Goal: Task Accomplishment & Management: Use online tool/utility

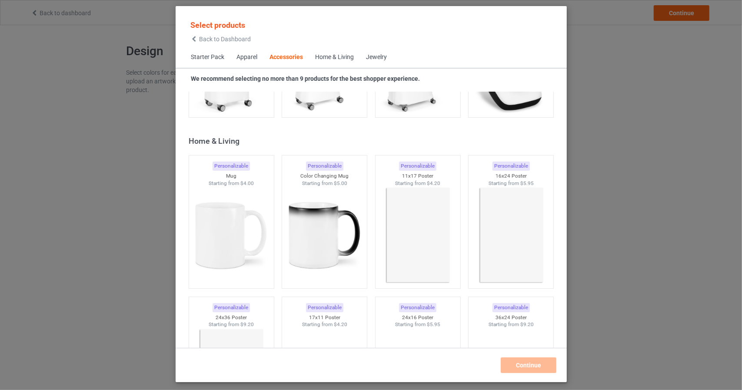
scroll to position [3888, 0]
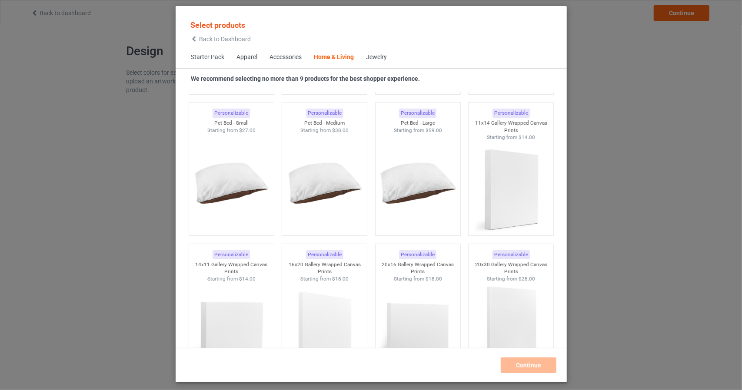
scroll to position [5670, 0]
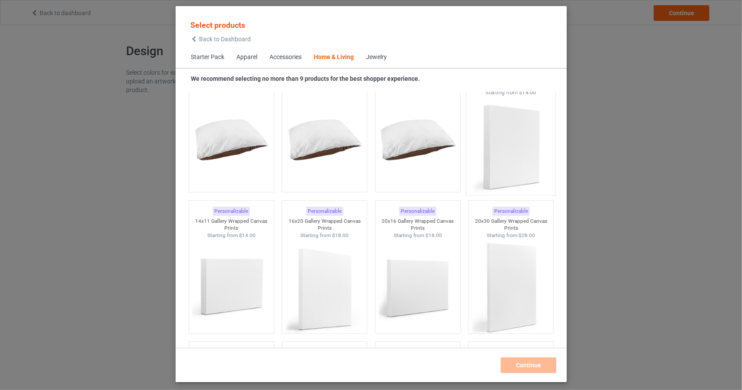
click at [509, 141] on img at bounding box center [511, 148] width 82 height 102
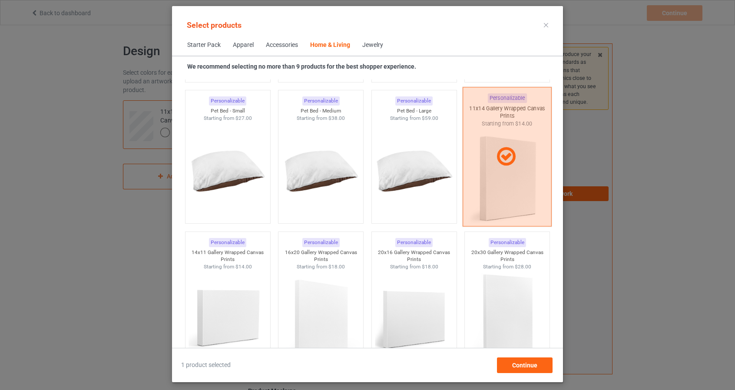
scroll to position [5670, 0]
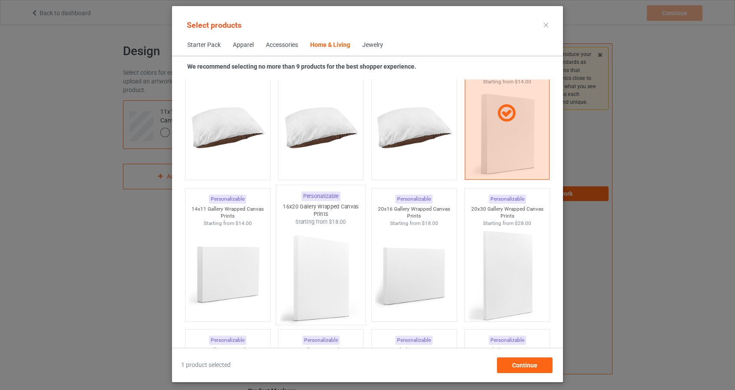
click at [316, 254] on img at bounding box center [321, 277] width 82 height 102
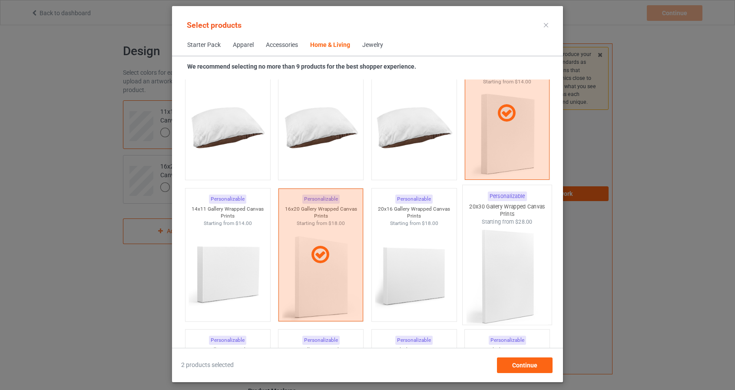
click at [502, 256] on img at bounding box center [508, 277] width 82 height 102
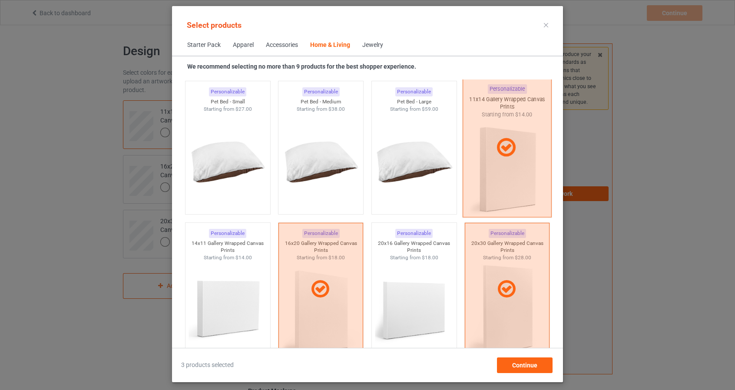
scroll to position [5627, 0]
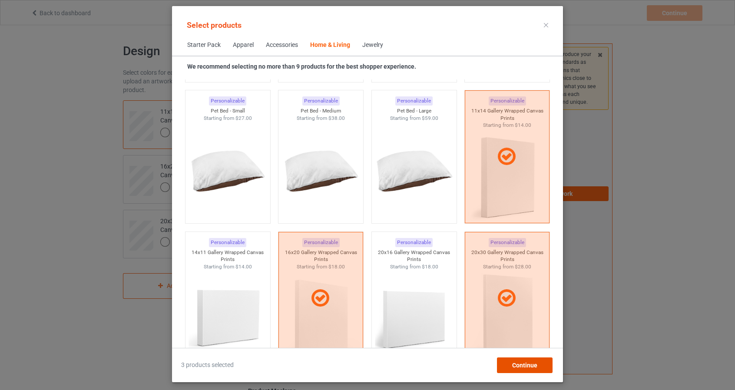
click at [538, 368] on div "Continue" at bounding box center [525, 366] width 56 height 16
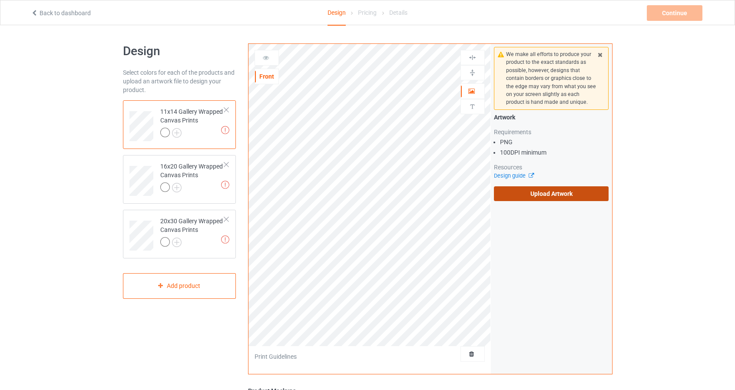
click at [557, 194] on label "Upload Artwork" at bounding box center [551, 193] width 115 height 15
click at [0, 0] on input "Upload Artwork" at bounding box center [0, 0] width 0 height 0
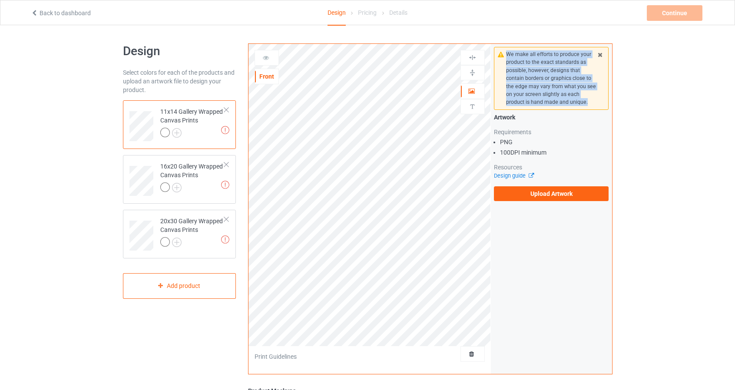
drag, startPoint x: 511, startPoint y: 54, endPoint x: 602, endPoint y: 109, distance: 106.6
click at [602, 109] on div "We make all efforts to produce your product to the exact standards as possible,…" at bounding box center [551, 78] width 115 height 63
click at [597, 106] on div at bounding box center [597, 106] width 0 height 0
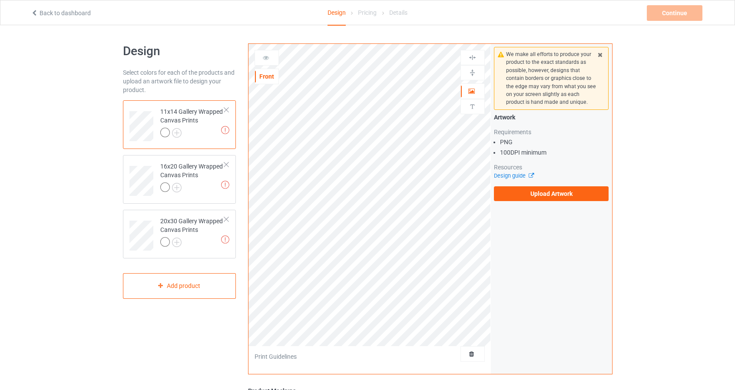
click at [686, 189] on div "Design Select colors for each of the products and upload an artwork file to des…" at bounding box center [367, 294] width 735 height 538
click at [577, 198] on label "Upload Artwork" at bounding box center [551, 193] width 115 height 15
click at [0, 0] on input "Upload Artwork" at bounding box center [0, 0] width 0 height 0
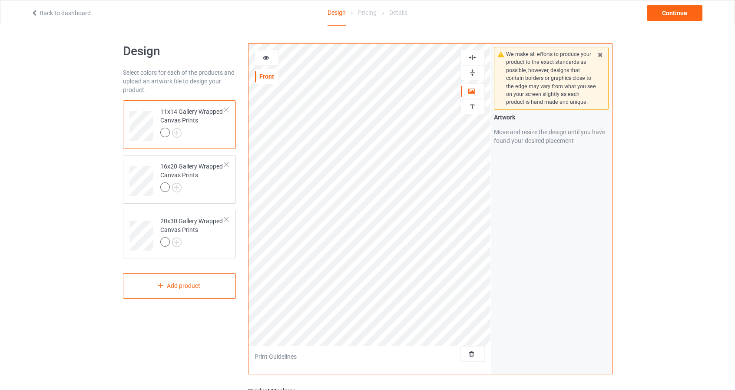
click at [469, 73] on img at bounding box center [473, 73] width 8 height 8
click at [478, 52] on div at bounding box center [473, 57] width 24 height 15
click at [477, 54] on img at bounding box center [473, 57] width 8 height 8
click at [473, 57] on img at bounding box center [473, 57] width 8 height 8
click at [475, 71] on img at bounding box center [473, 73] width 8 height 8
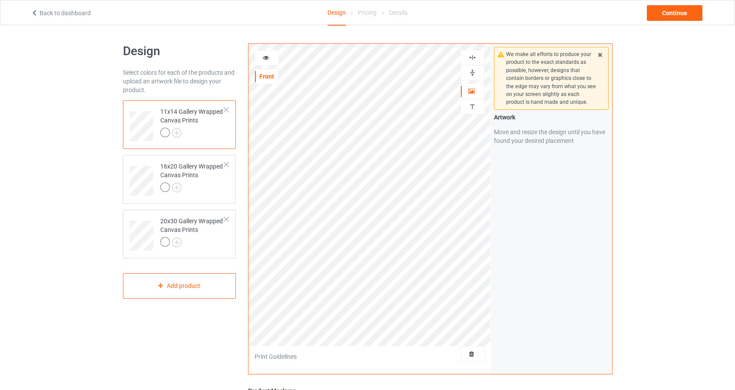
click at [475, 75] on img at bounding box center [473, 73] width 8 height 8
click at [475, 60] on img at bounding box center [473, 57] width 8 height 8
click at [476, 54] on img at bounding box center [473, 57] width 8 height 8
click at [475, 72] on img at bounding box center [473, 73] width 8 height 8
click at [273, 61] on div at bounding box center [266, 57] width 23 height 9
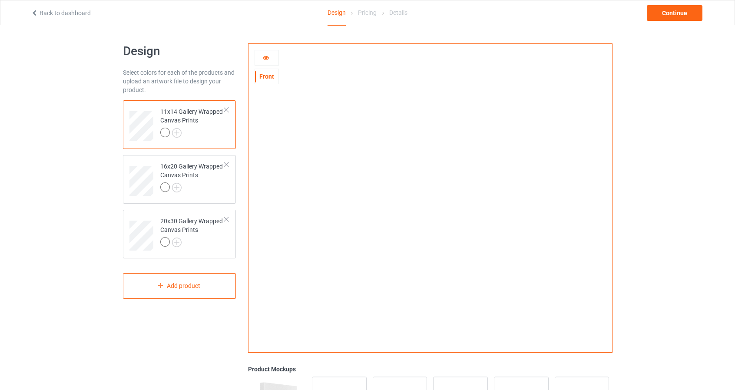
click at [266, 59] on icon at bounding box center [266, 56] width 7 height 6
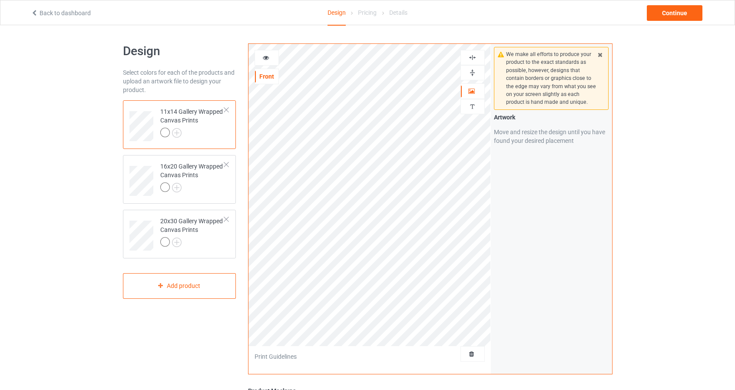
click at [476, 53] on img at bounding box center [473, 57] width 8 height 8
click at [475, 70] on img at bounding box center [473, 73] width 8 height 8
click at [472, 58] on img at bounding box center [473, 57] width 8 height 8
click at [476, 73] on img at bounding box center [473, 73] width 8 height 8
click at [265, 59] on icon at bounding box center [266, 56] width 7 height 6
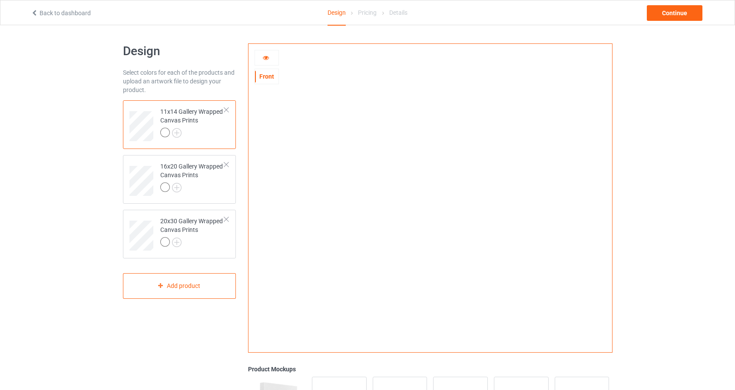
click at [266, 76] on div "Front" at bounding box center [266, 76] width 23 height 9
click at [265, 61] on div at bounding box center [266, 57] width 23 height 9
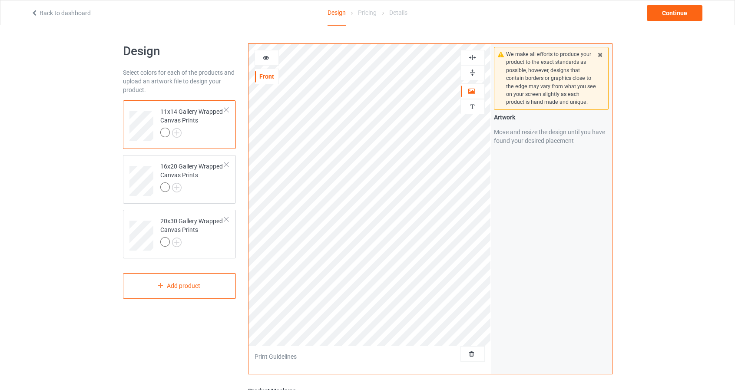
click at [481, 55] on div at bounding box center [472, 57] width 23 height 8
click at [476, 74] on img at bounding box center [473, 73] width 8 height 8
click at [473, 54] on img at bounding box center [473, 57] width 8 height 8
click at [475, 71] on img at bounding box center [473, 73] width 8 height 8
click at [476, 57] on img at bounding box center [473, 57] width 8 height 8
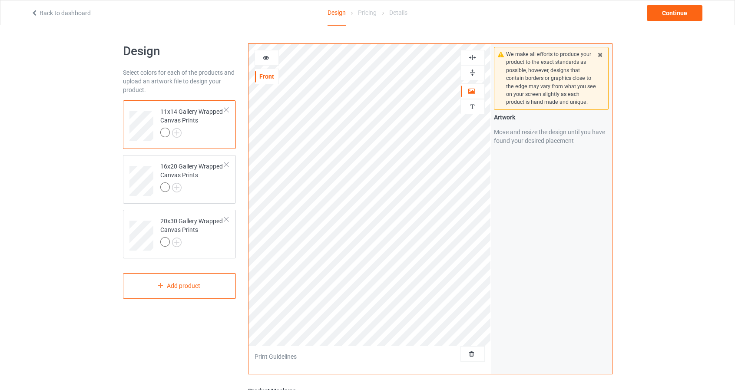
click at [264, 57] on icon at bounding box center [266, 56] width 7 height 6
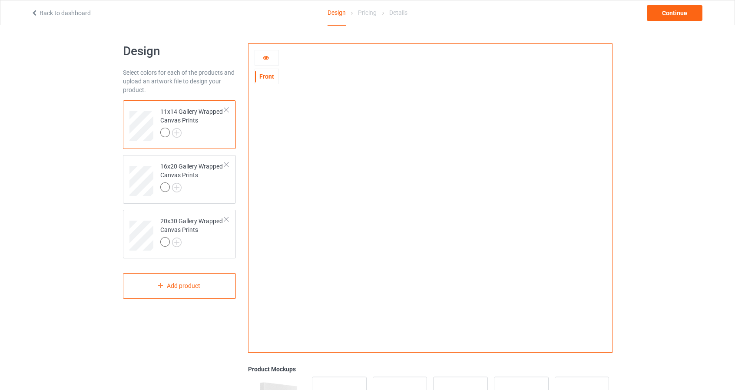
click at [263, 59] on icon at bounding box center [266, 56] width 7 height 6
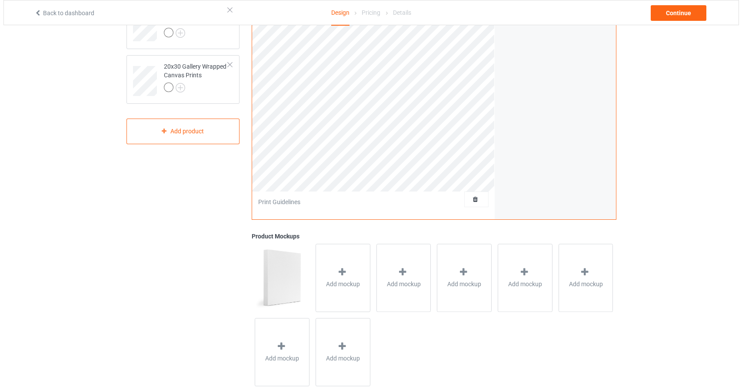
scroll to position [172, 0]
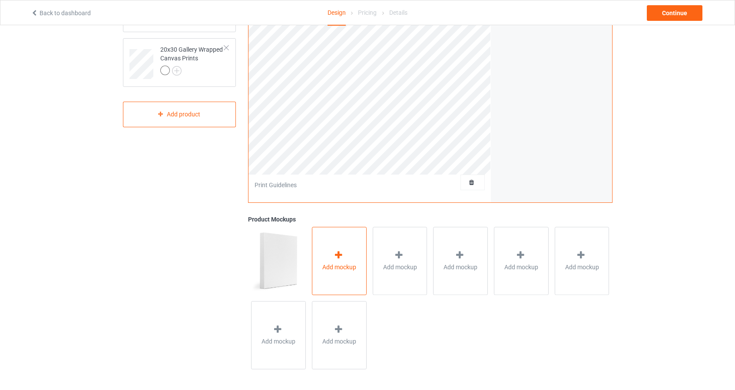
click at [346, 253] on div "Add mockup" at bounding box center [339, 261] width 55 height 68
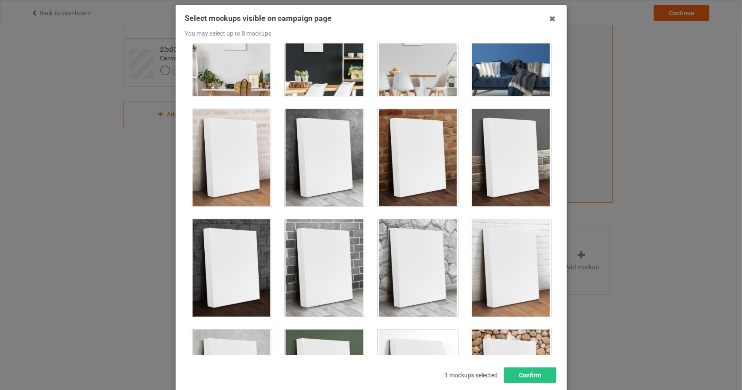
scroll to position [174, 0]
